Goal: Task Accomplishment & Management: Contribute content

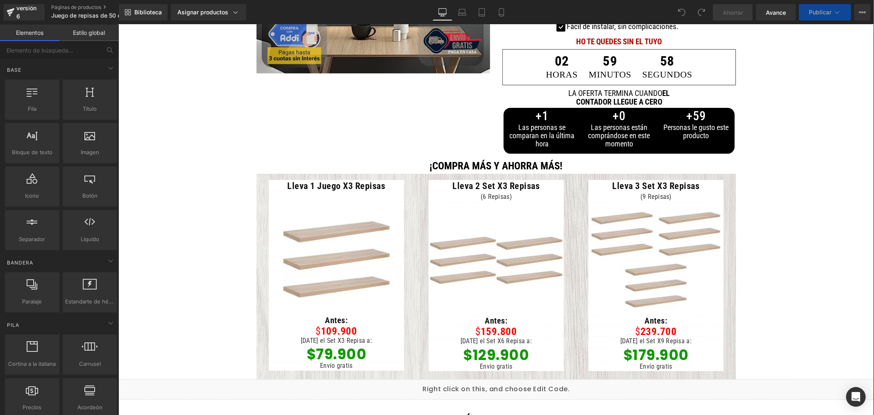
click at [327, 346] on div "$79.900 Título" at bounding box center [335, 353] width 135 height 14
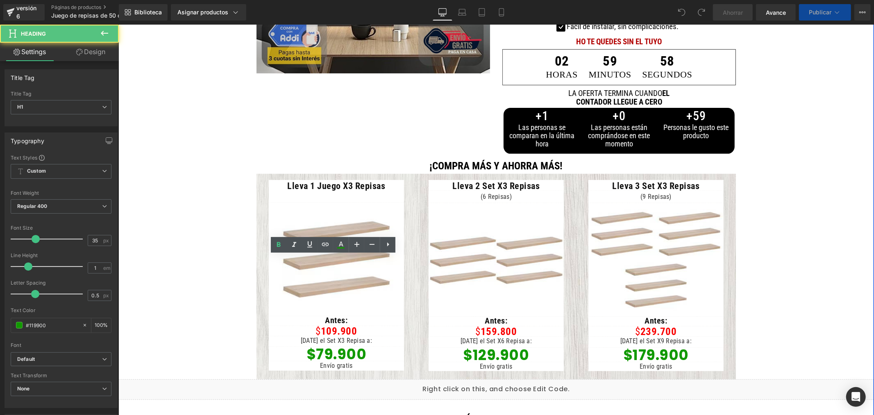
scroll to position [318, 0]
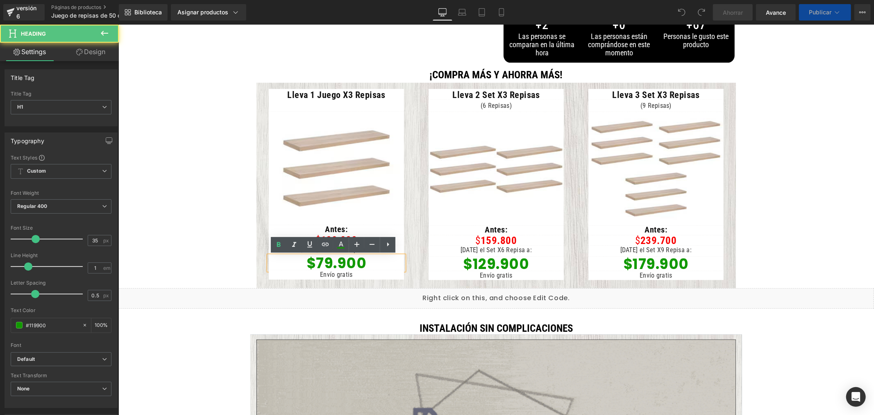
click at [320, 261] on font "$79.900" at bounding box center [336, 262] width 60 height 20
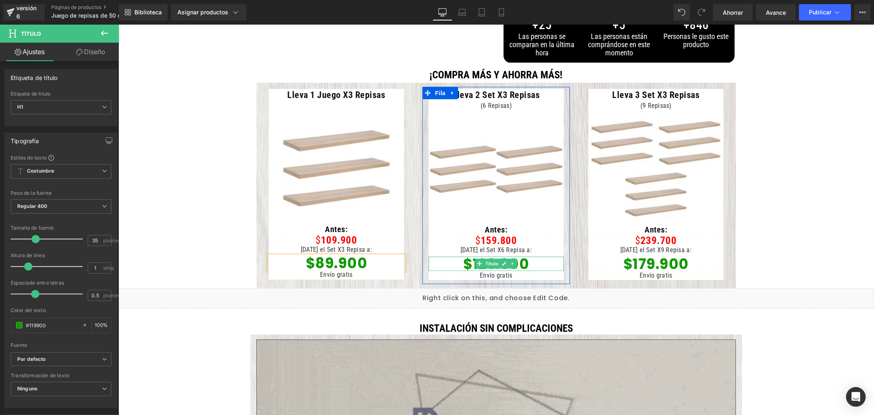
click at [537, 263] on h1 "$129.900" at bounding box center [495, 263] width 135 height 14
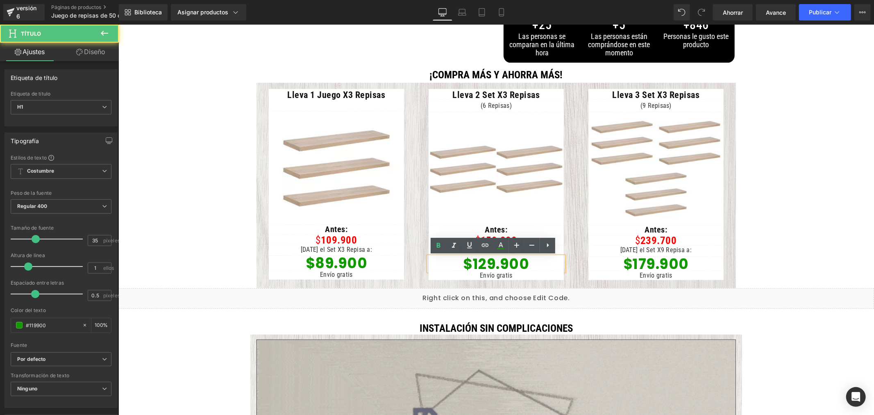
click at [484, 262] on font "$129.900" at bounding box center [495, 263] width 66 height 20
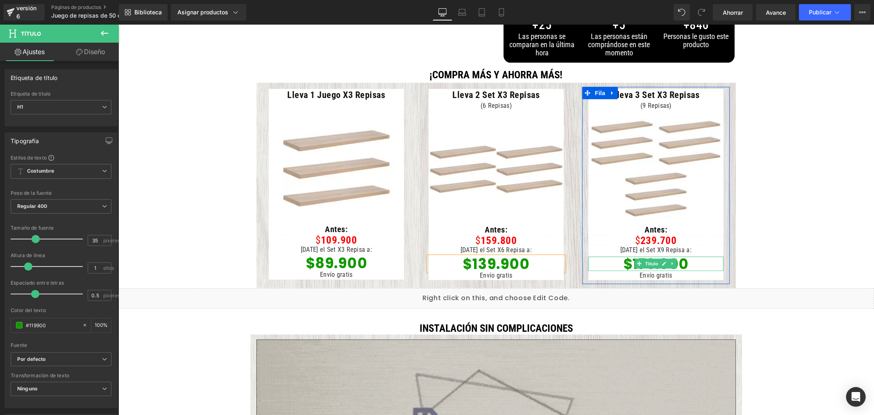
click at [698, 263] on h1 "$179.900" at bounding box center [655, 263] width 135 height 14
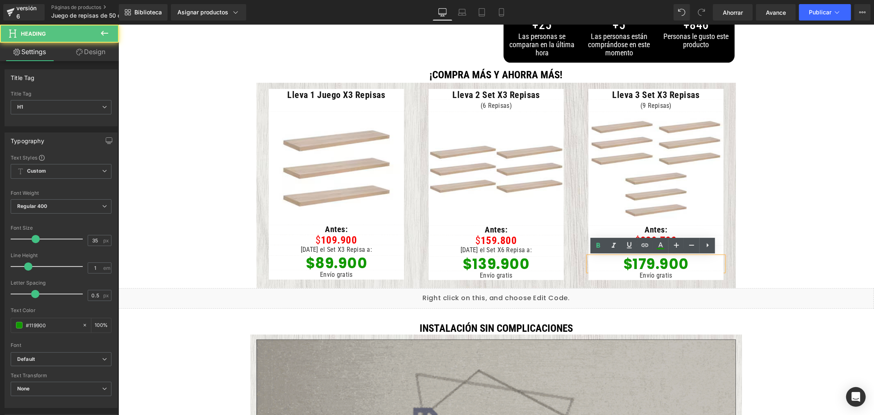
click at [643, 261] on font "$179.900" at bounding box center [656, 263] width 66 height 20
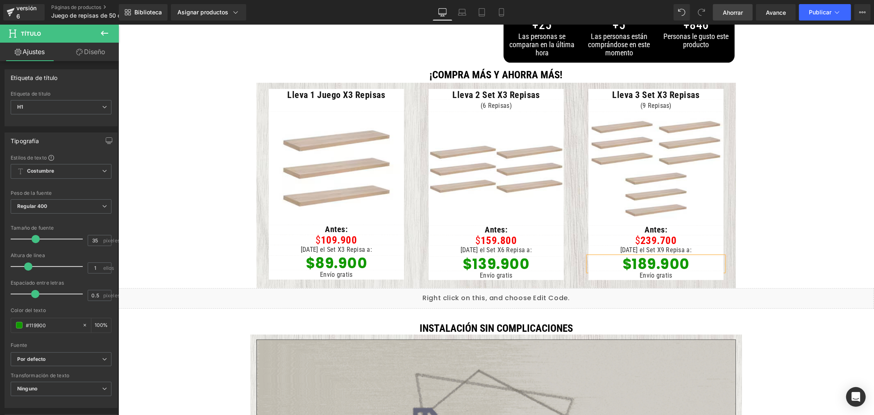
drag, startPoint x: 728, startPoint y: 9, endPoint x: 688, endPoint y: 1, distance: 40.9
click at [728, 9] on font "Ahorrar" at bounding box center [733, 12] width 20 height 7
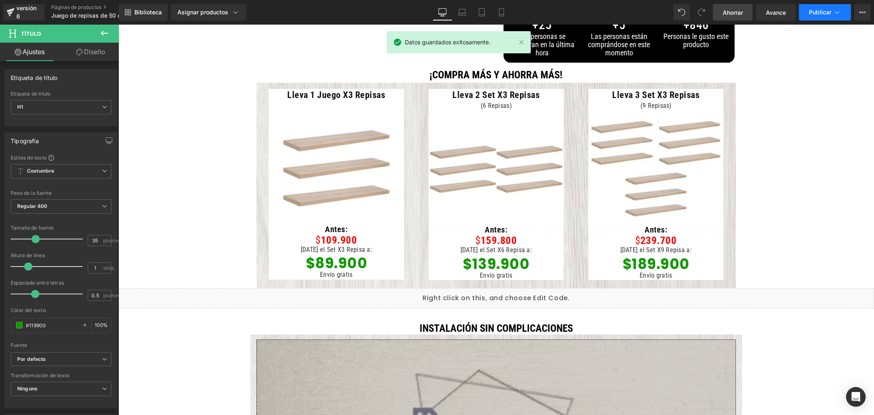
click at [818, 11] on font "Publicar" at bounding box center [820, 12] width 23 height 7
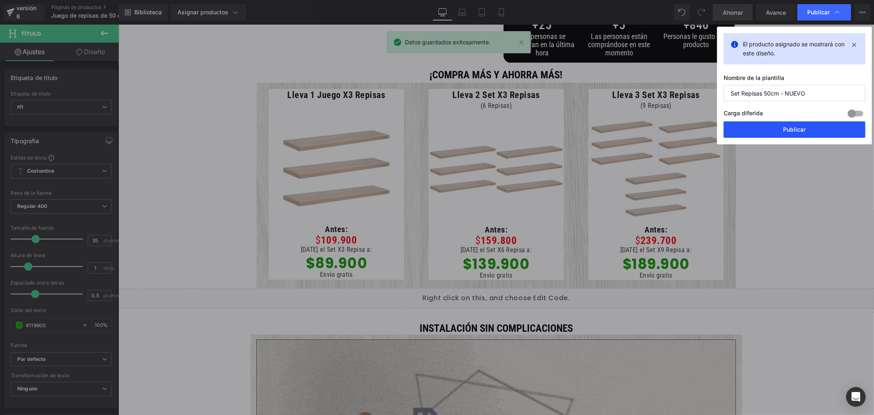
click at [802, 129] on font "Publicar" at bounding box center [794, 129] width 23 height 7
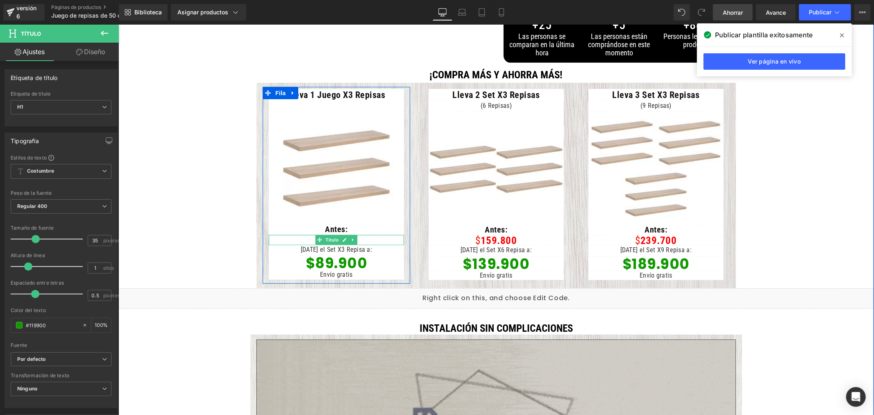
click at [379, 240] on h1 "$ 109.900" at bounding box center [335, 239] width 135 height 10
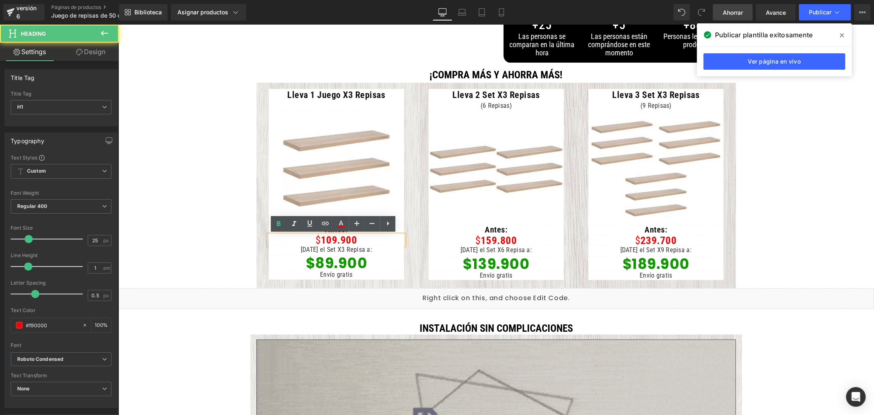
click at [377, 241] on h1 "$ 109.900" at bounding box center [335, 239] width 135 height 10
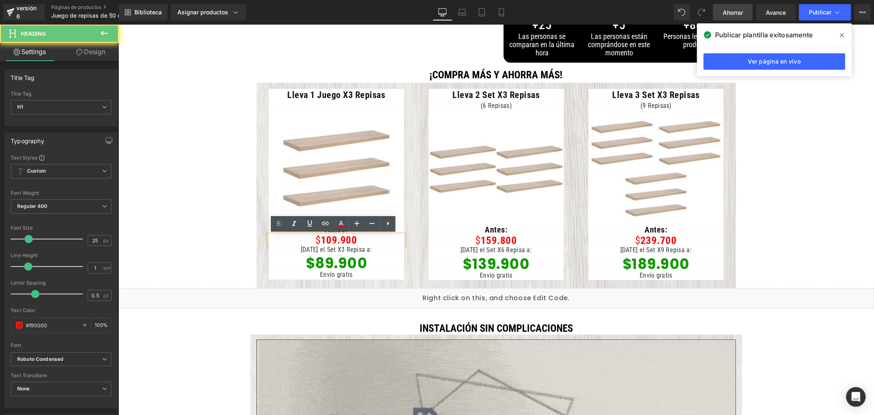
click at [329, 239] on font "109.900" at bounding box center [338, 239] width 36 height 12
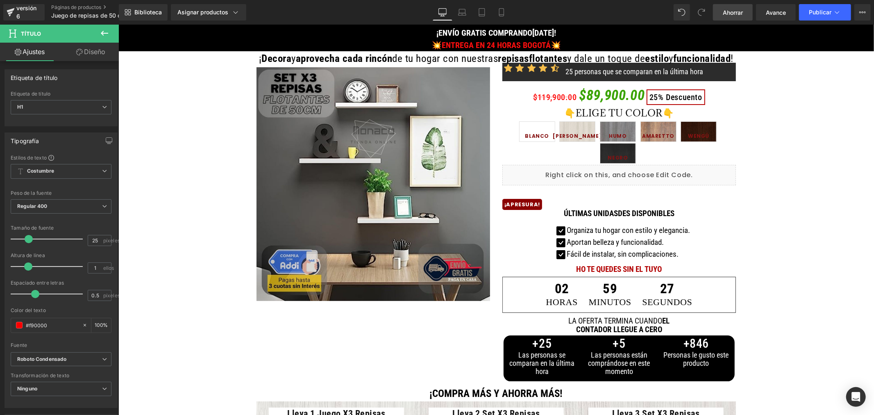
scroll to position [182, 0]
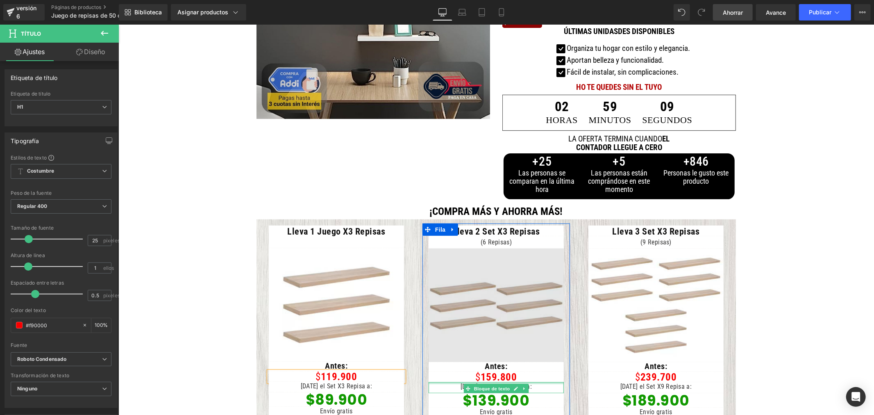
drag, startPoint x: 551, startPoint y: 383, endPoint x: 550, endPoint y: 359, distance: 23.4
click at [551, 383] on div "[DATE] el Set X6 Repisa a: Bloque de texto" at bounding box center [495, 386] width 135 height 11
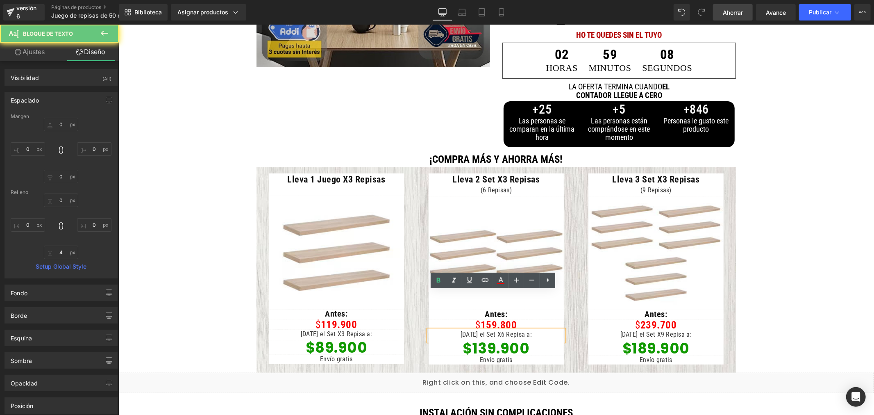
scroll to position [273, 0]
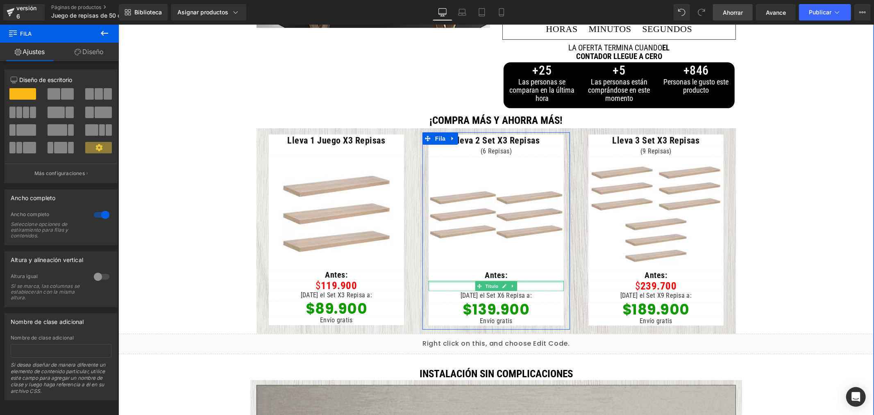
click at [528, 280] on div at bounding box center [495, 281] width 135 height 2
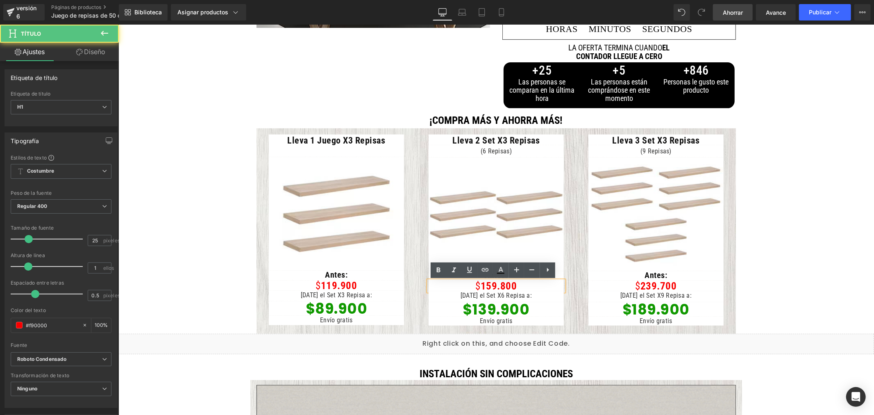
drag, startPoint x: 491, startPoint y: 282, endPoint x: 499, endPoint y: 284, distance: 8.8
click at [491, 281] on font "159.800" at bounding box center [498, 285] width 36 height 12
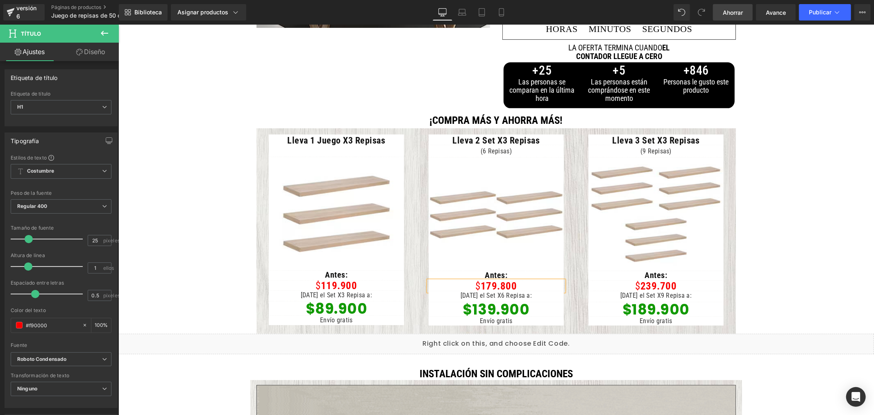
click at [676, 288] on div "$ 239.700 Título" at bounding box center [655, 285] width 135 height 10
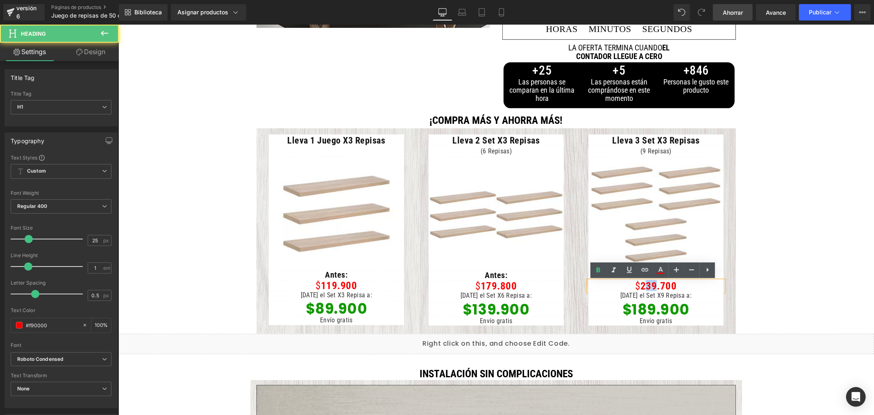
drag, startPoint x: 654, startPoint y: 284, endPoint x: 643, endPoint y: 284, distance: 10.7
click at [643, 284] on font "239.700" at bounding box center [658, 285] width 36 height 12
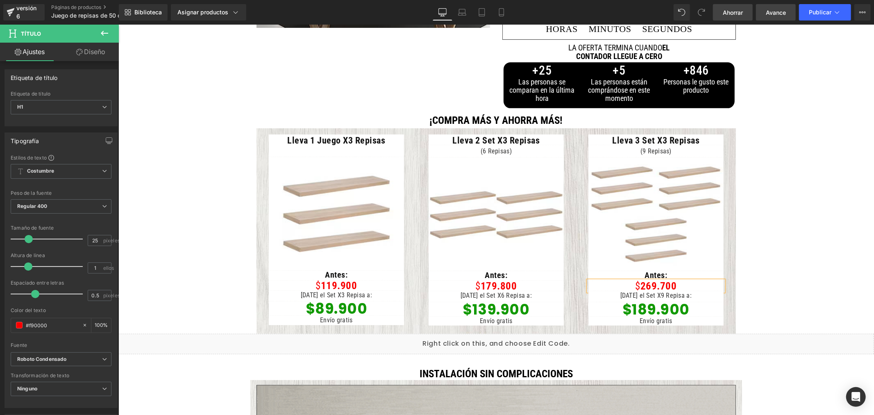
click at [776, 10] on font "Avance" at bounding box center [776, 12] width 20 height 7
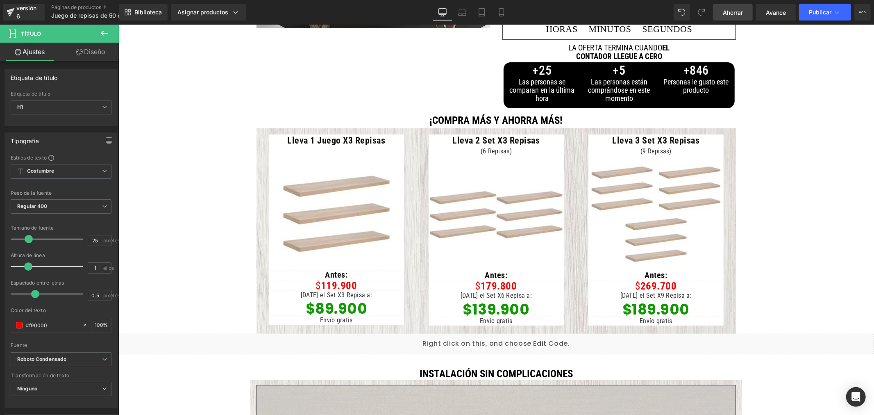
click at [728, 11] on font "Ahorrar" at bounding box center [733, 12] width 20 height 7
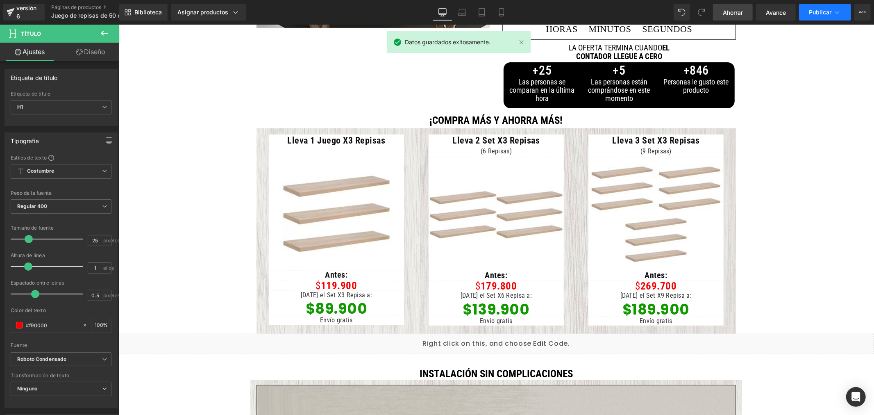
click at [820, 9] on font "Publicar" at bounding box center [820, 12] width 23 height 7
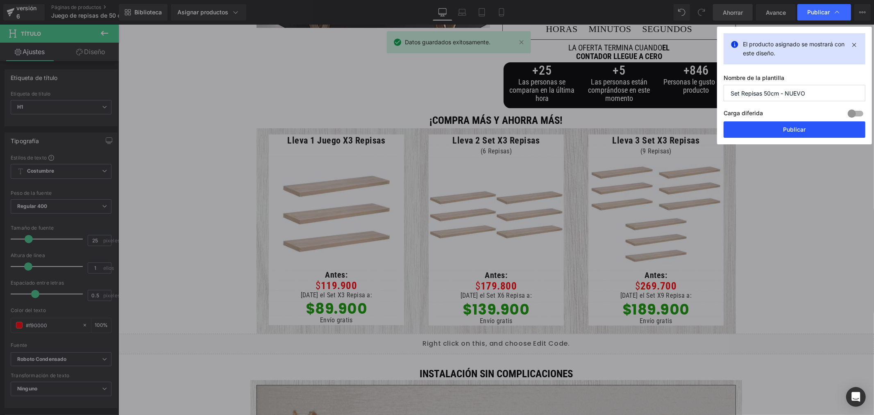
click at [808, 132] on button "Publicar" at bounding box center [794, 129] width 142 height 16
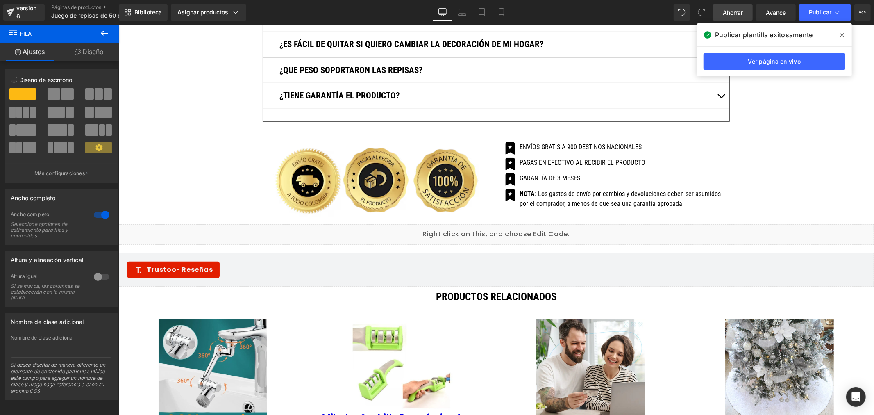
scroll to position [3081, 0]
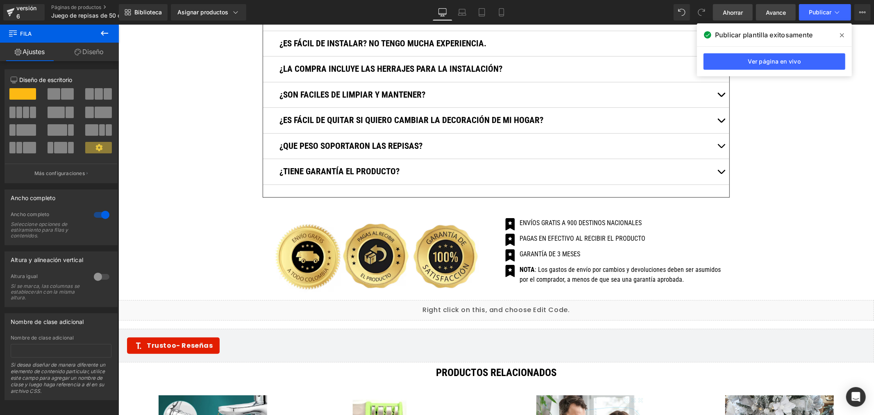
click at [779, 10] on font "Avance" at bounding box center [776, 12] width 20 height 7
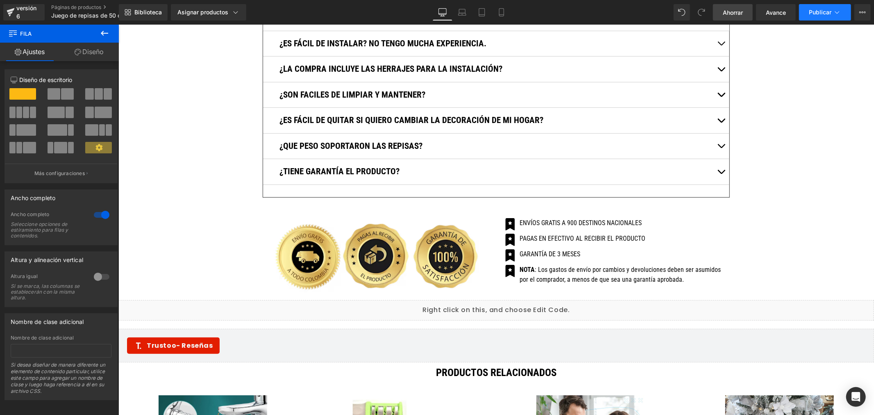
click at [819, 14] on font "Publicar" at bounding box center [820, 12] width 23 height 7
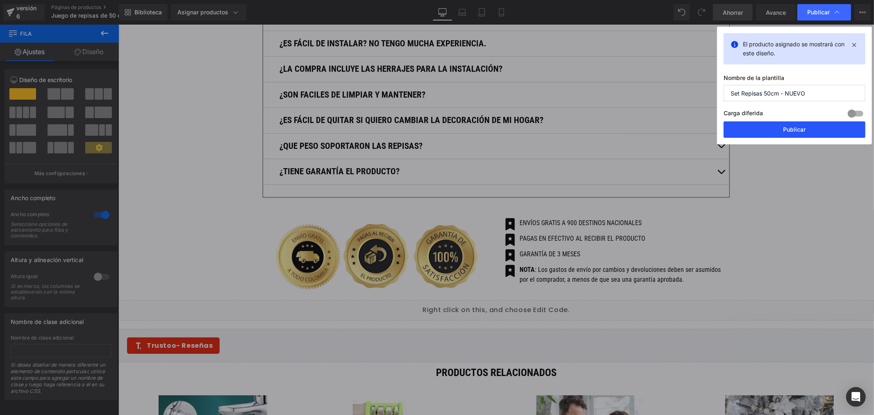
click at [793, 131] on font "Publicar" at bounding box center [794, 129] width 23 height 7
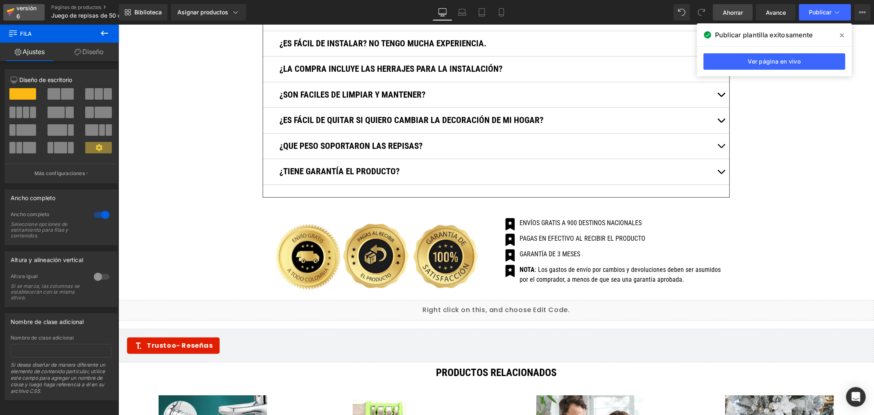
click at [25, 9] on font "versión 6" at bounding box center [26, 12] width 20 height 15
